Goal: Transaction & Acquisition: Purchase product/service

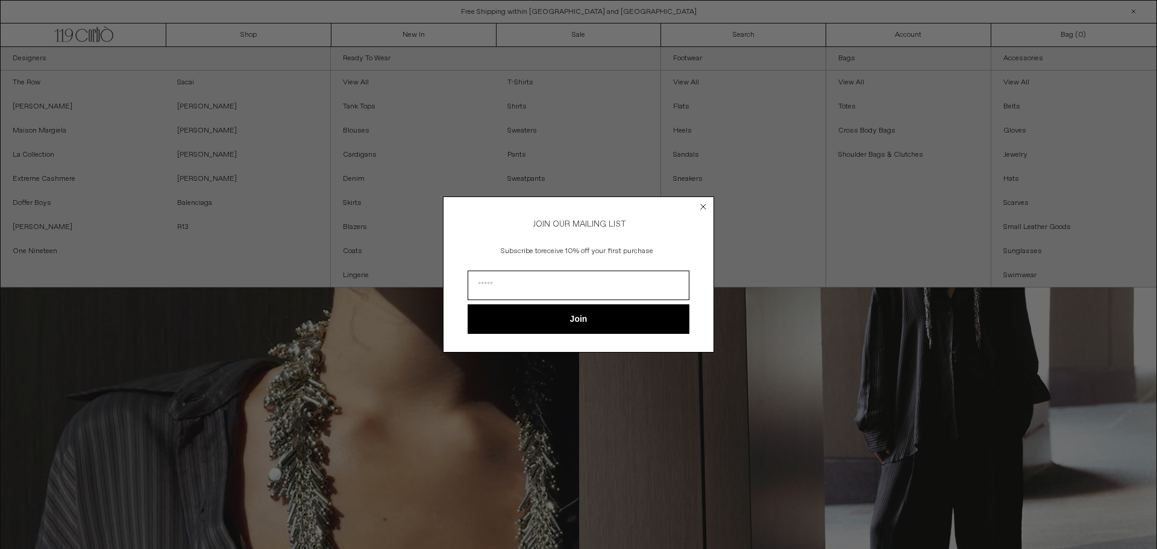
click at [701, 201] on circle "Close dialog" at bounding box center [703, 206] width 11 height 11
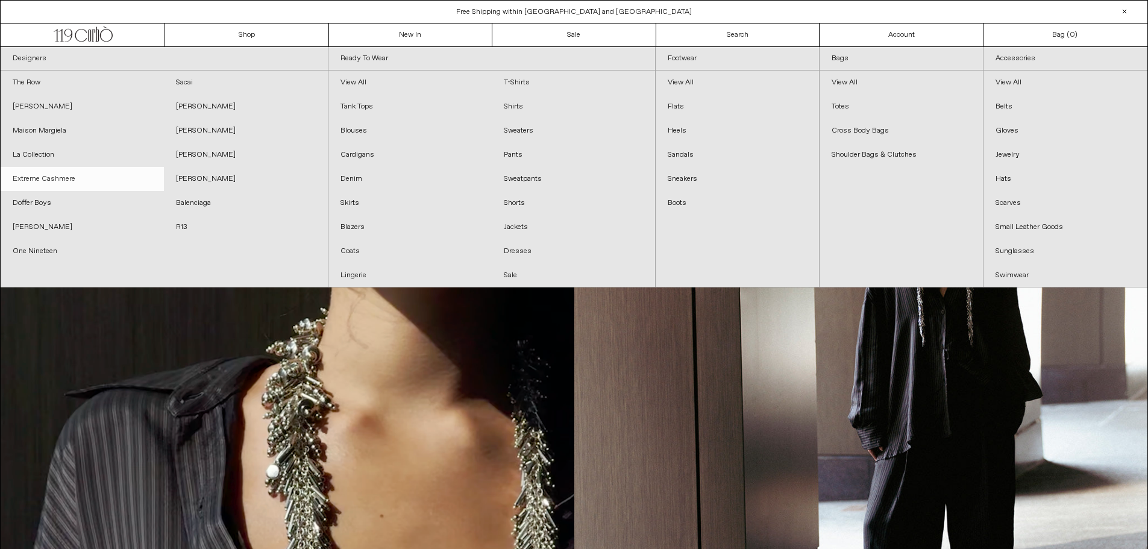
click at [104, 180] on link "Extreme Cashmere" at bounding box center [82, 179] width 163 height 24
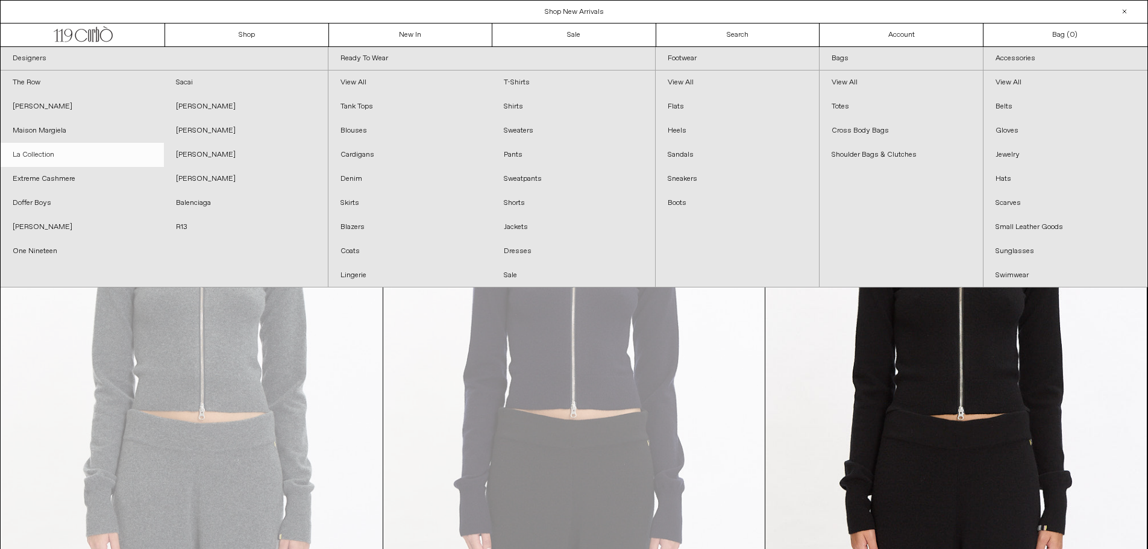
click at [64, 152] on link "La Collection" at bounding box center [82, 155] width 163 height 24
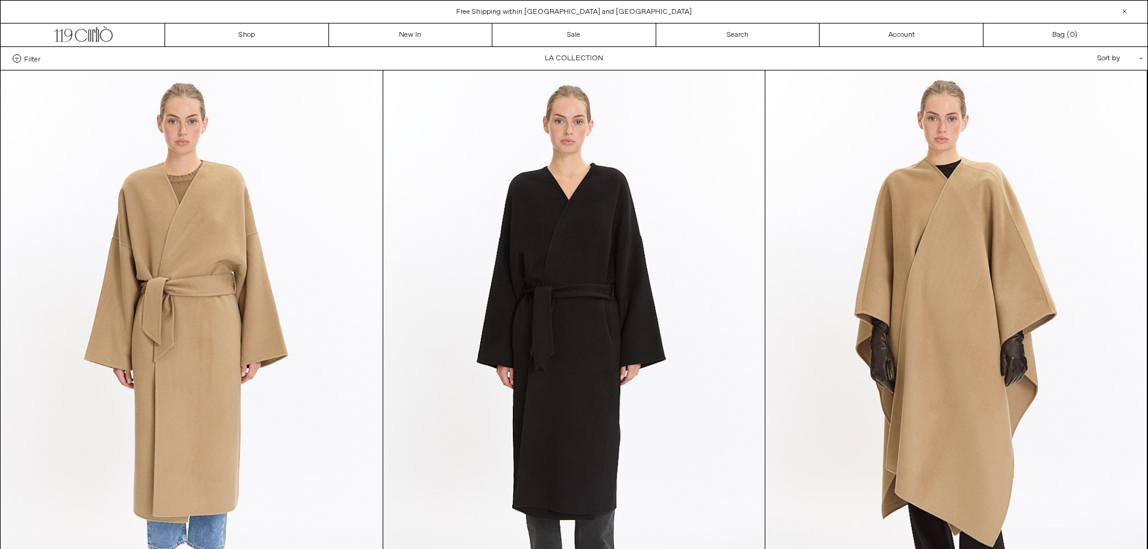
click at [1142, 60] on icon ".cls-1{fill:#231f20}" at bounding box center [1140, 58] width 3 height 3
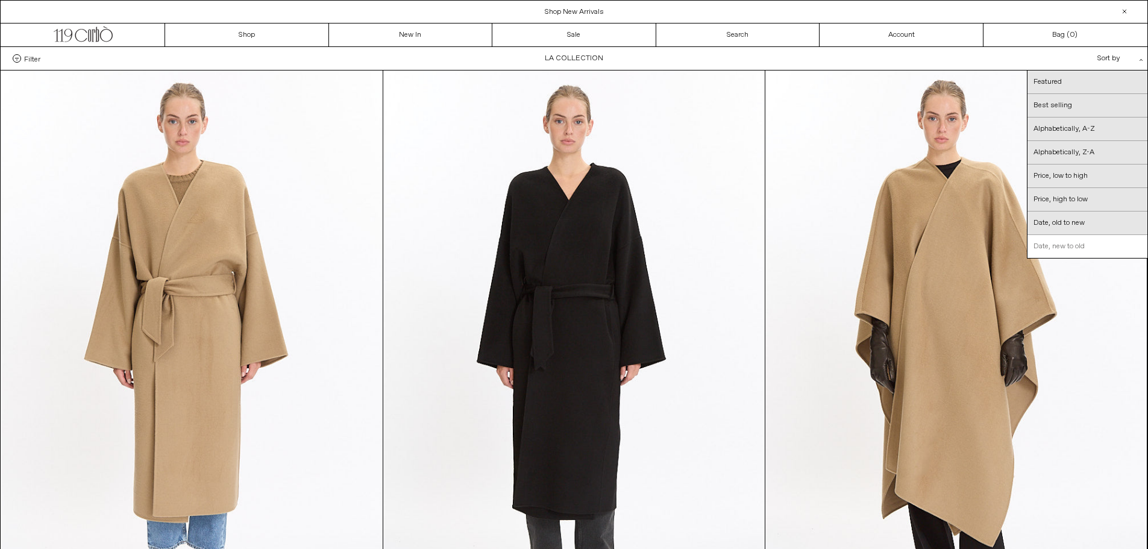
click at [1069, 243] on link "Date, new to old" at bounding box center [1087, 246] width 120 height 23
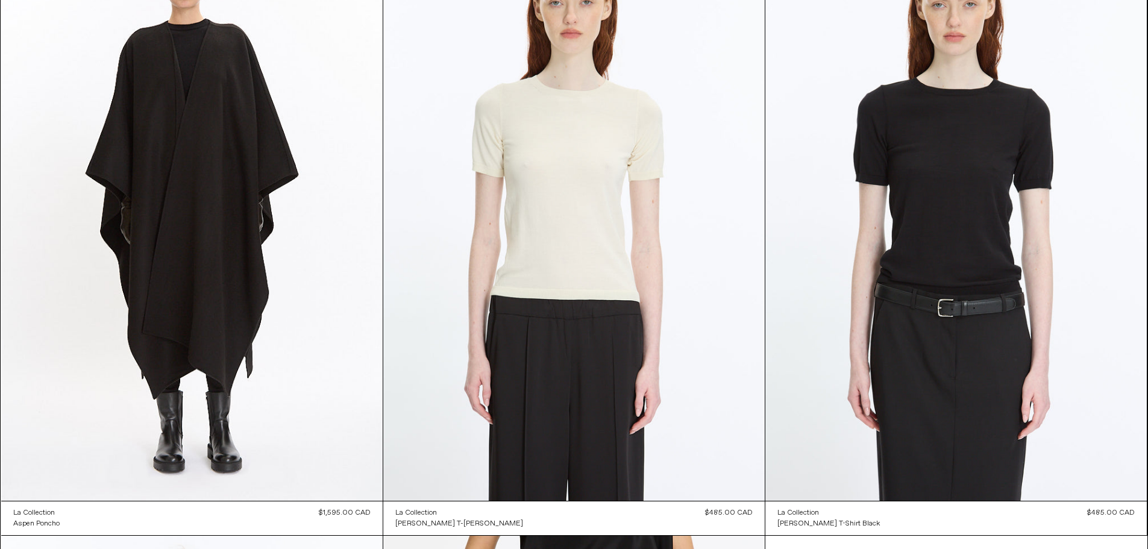
scroll to position [742, 0]
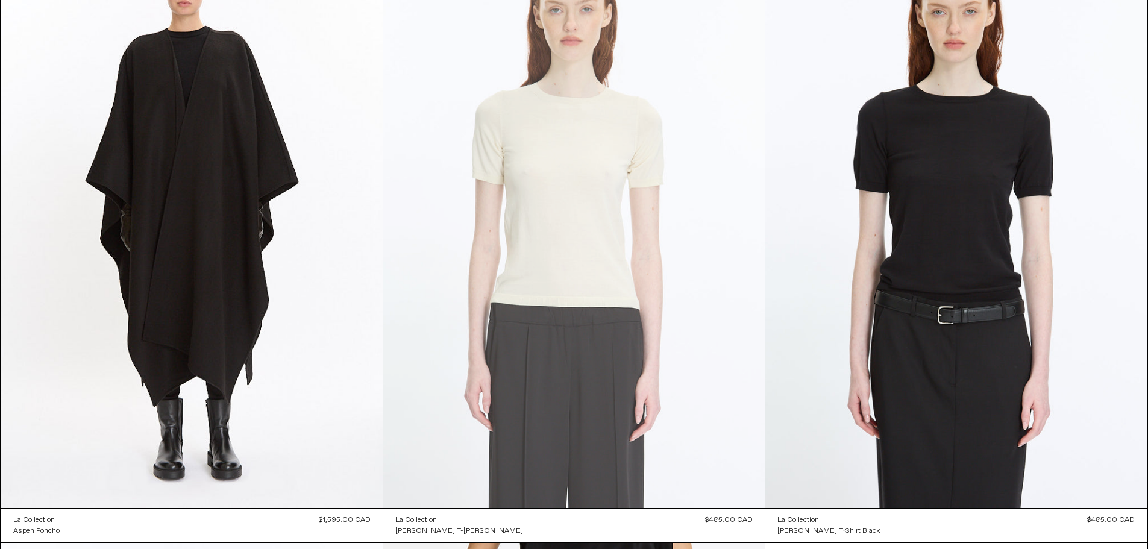
click at [600, 136] on at bounding box center [573, 222] width 381 height 572
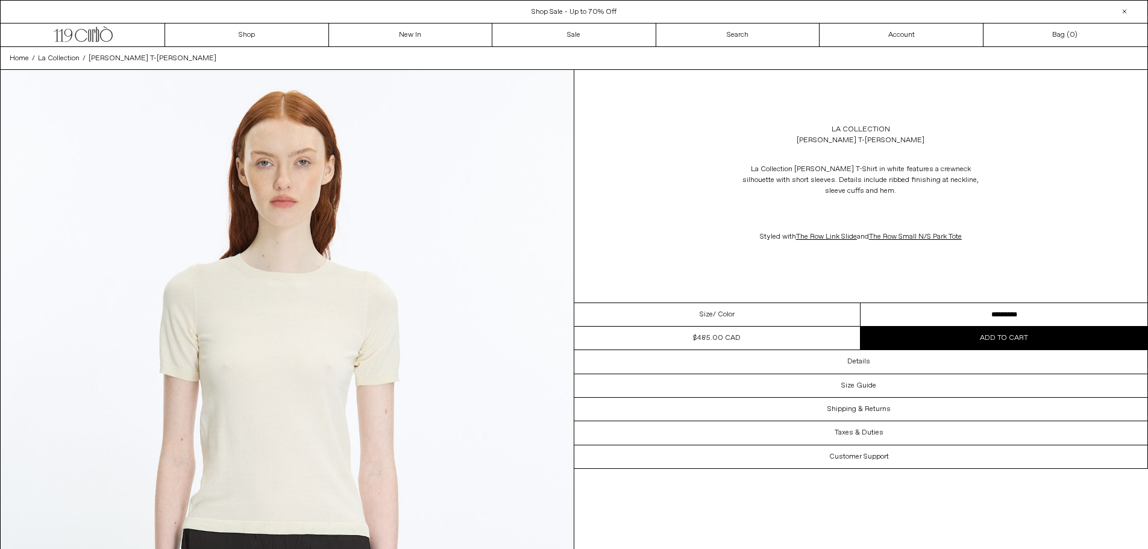
click at [943, 315] on select "**********" at bounding box center [1003, 314] width 287 height 23
